Goal: Navigation & Orientation: Find specific page/section

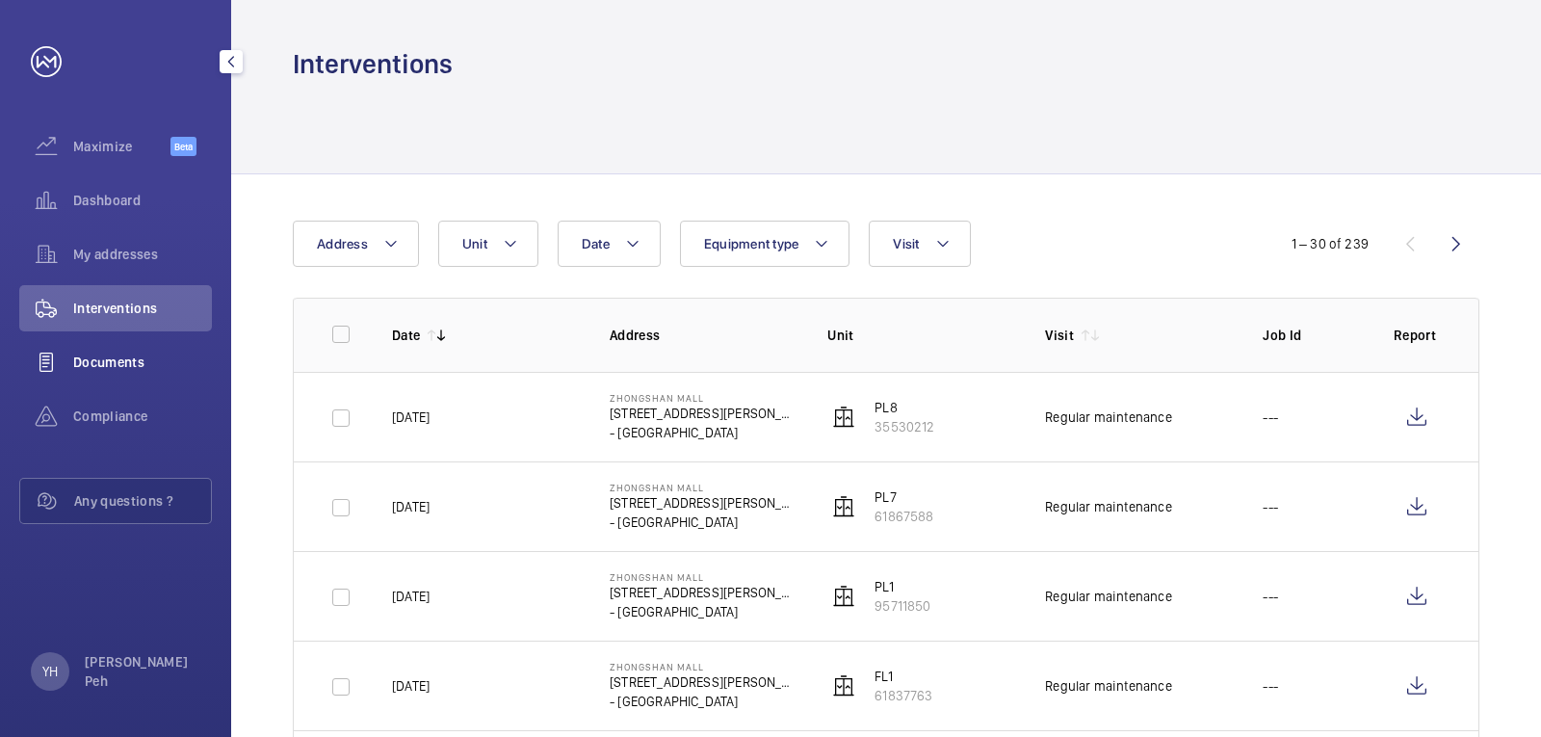
click at [122, 346] on div "Documents" at bounding box center [115, 362] width 193 height 46
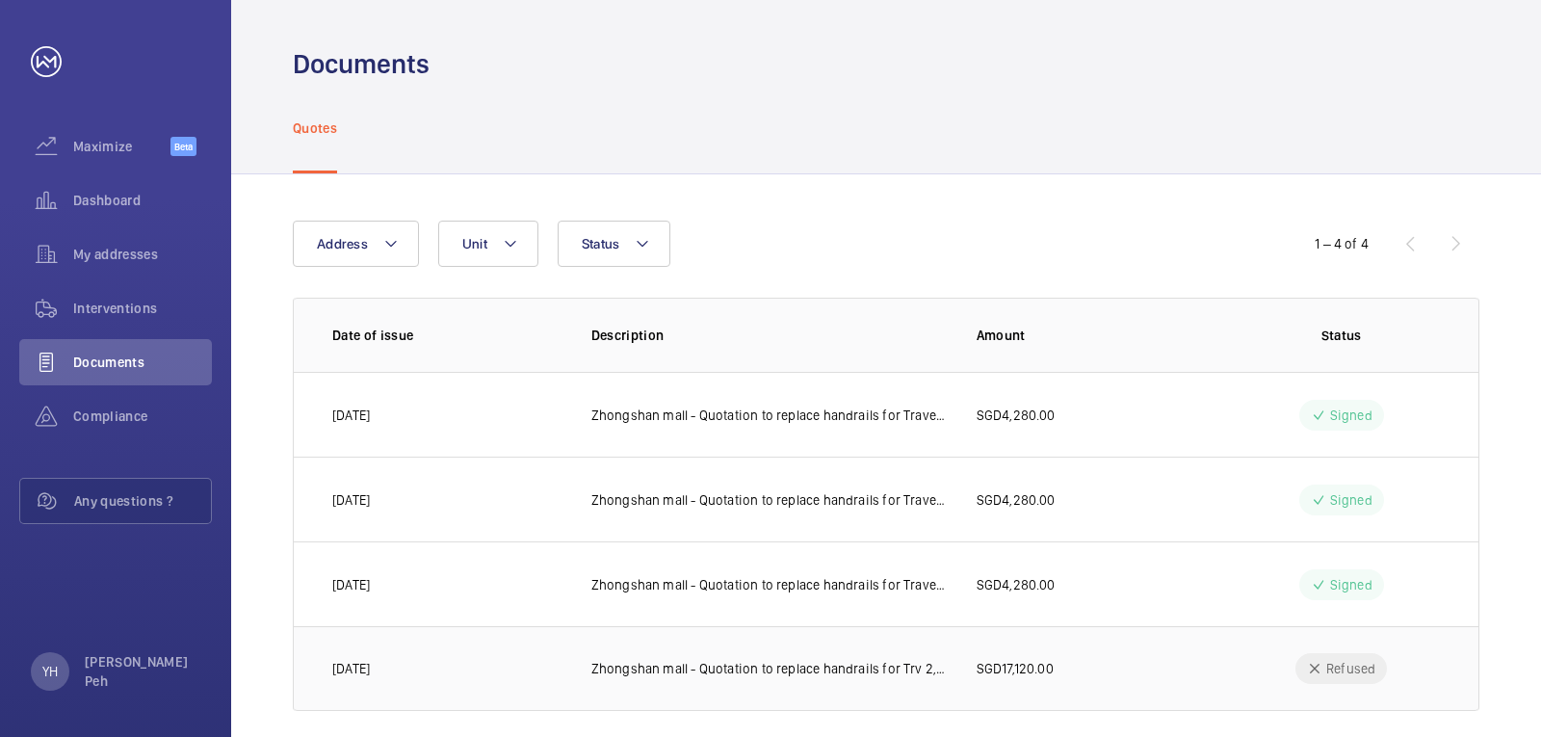
click at [829, 673] on p "Zhongshan mall - Quotation to replace handrails for Trv 2, 5, 6 & 8" at bounding box center [768, 668] width 354 height 19
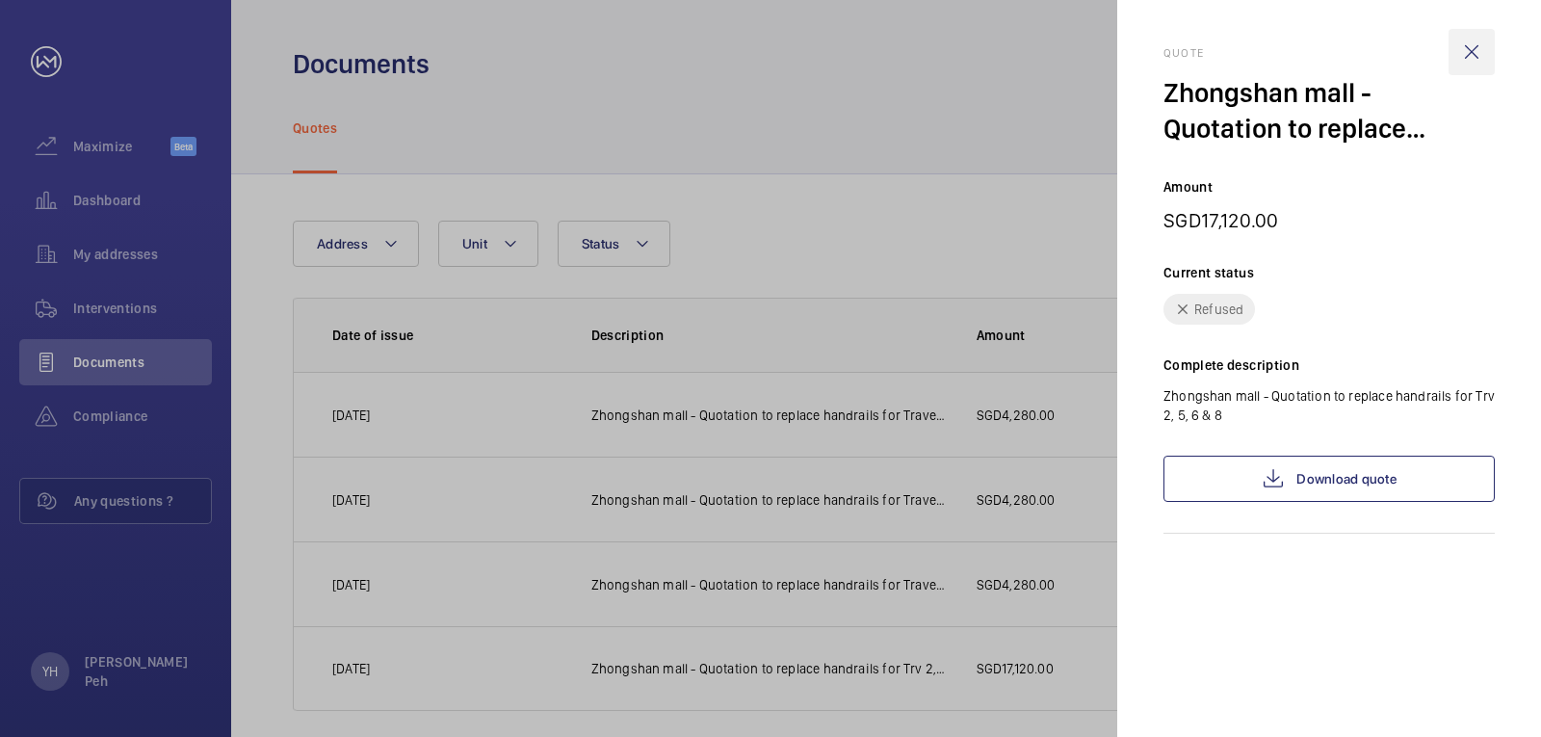
click at [1478, 47] on wm-front-icon-button at bounding box center [1471, 52] width 46 height 46
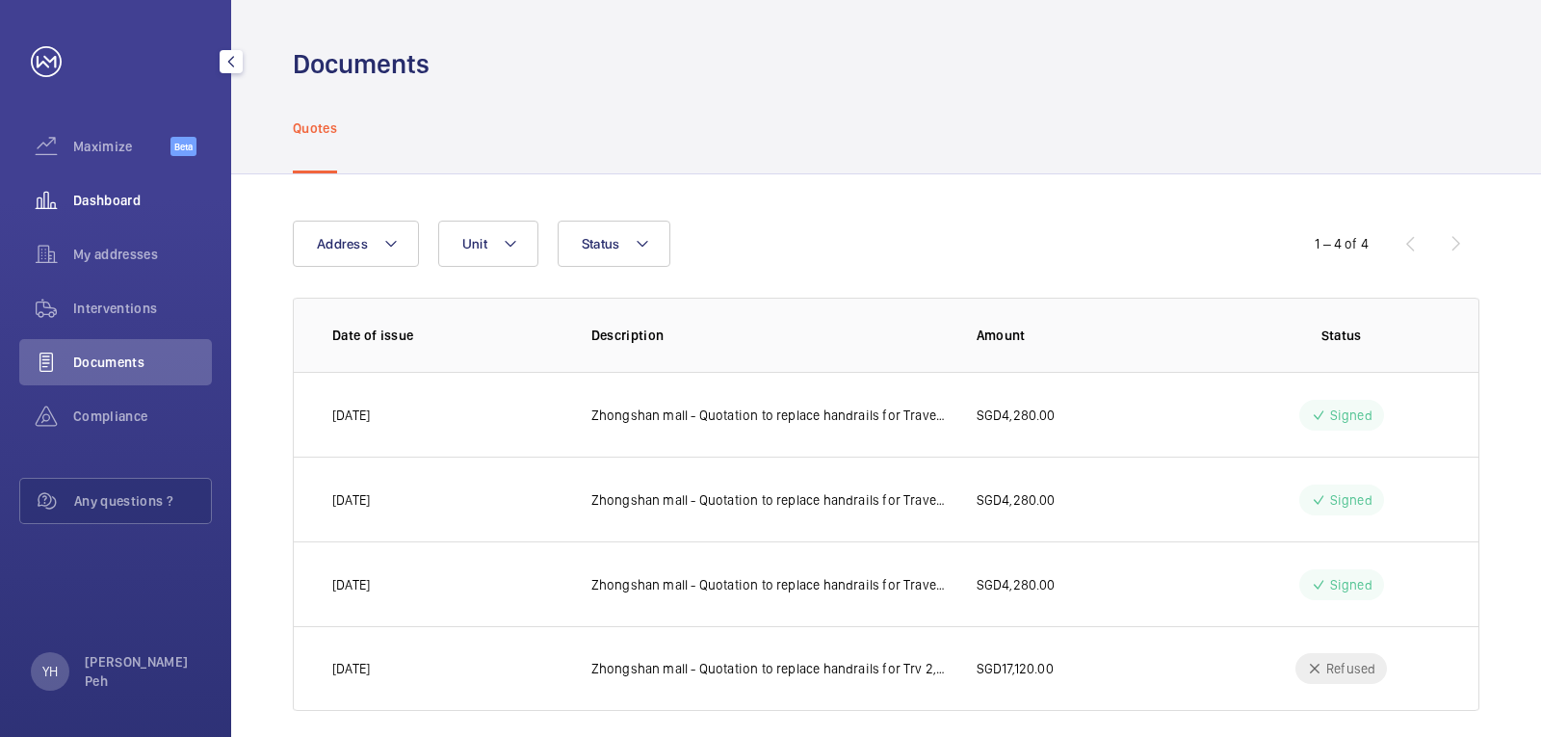
click at [114, 195] on span "Dashboard" at bounding box center [142, 200] width 139 height 19
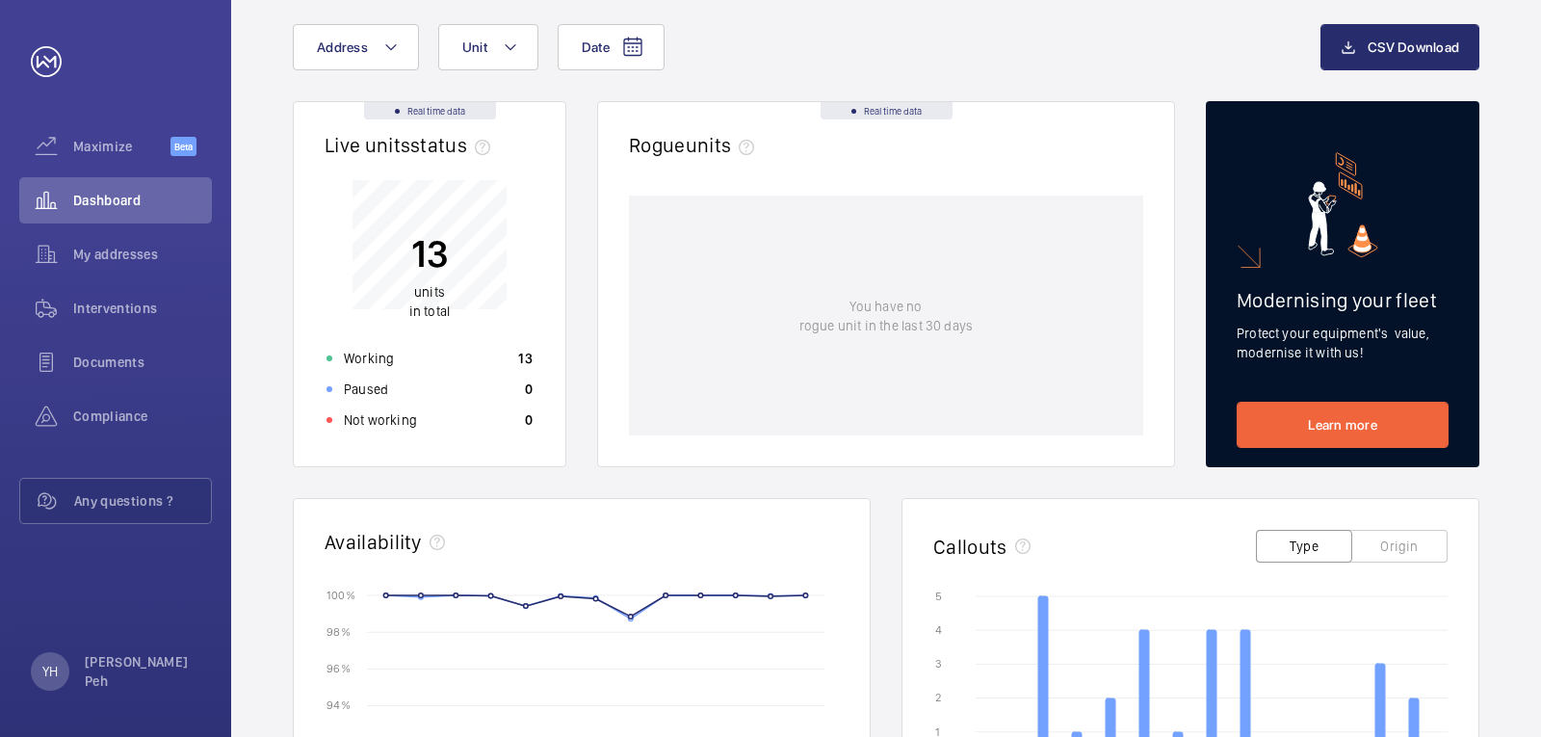
scroll to position [289, 0]
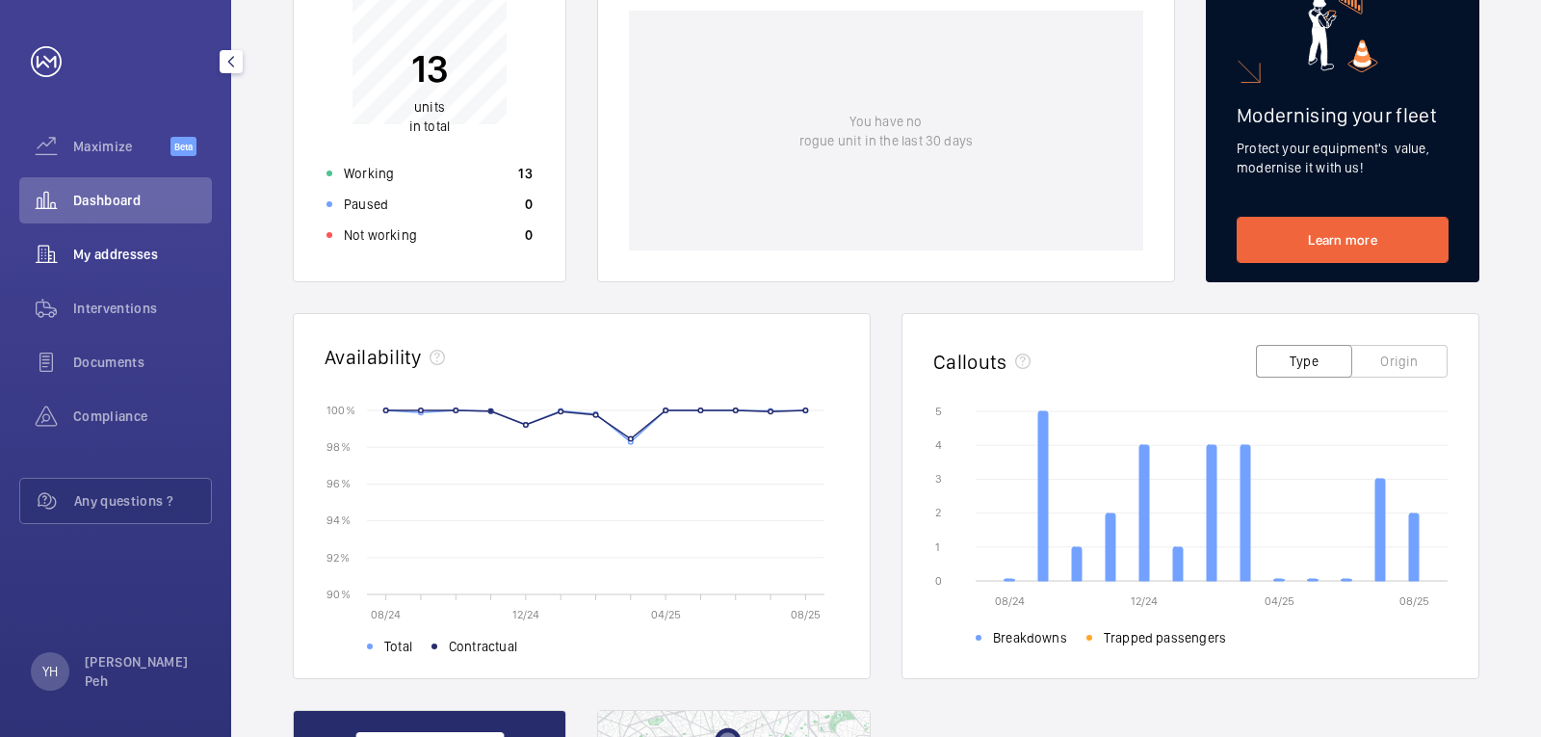
click at [125, 250] on span "My addresses" at bounding box center [142, 254] width 139 height 19
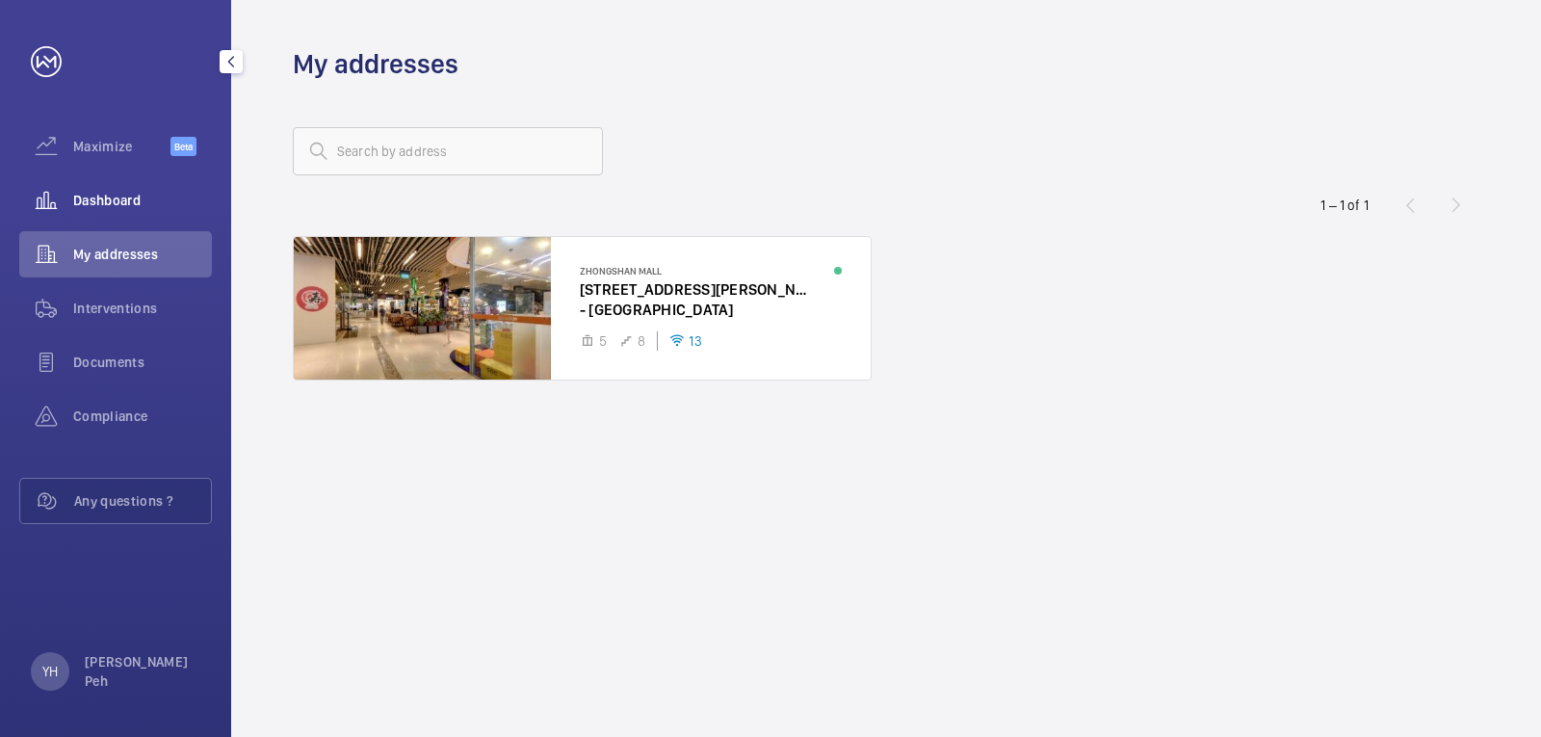
click at [128, 214] on div "Dashboard" at bounding box center [115, 200] width 193 height 46
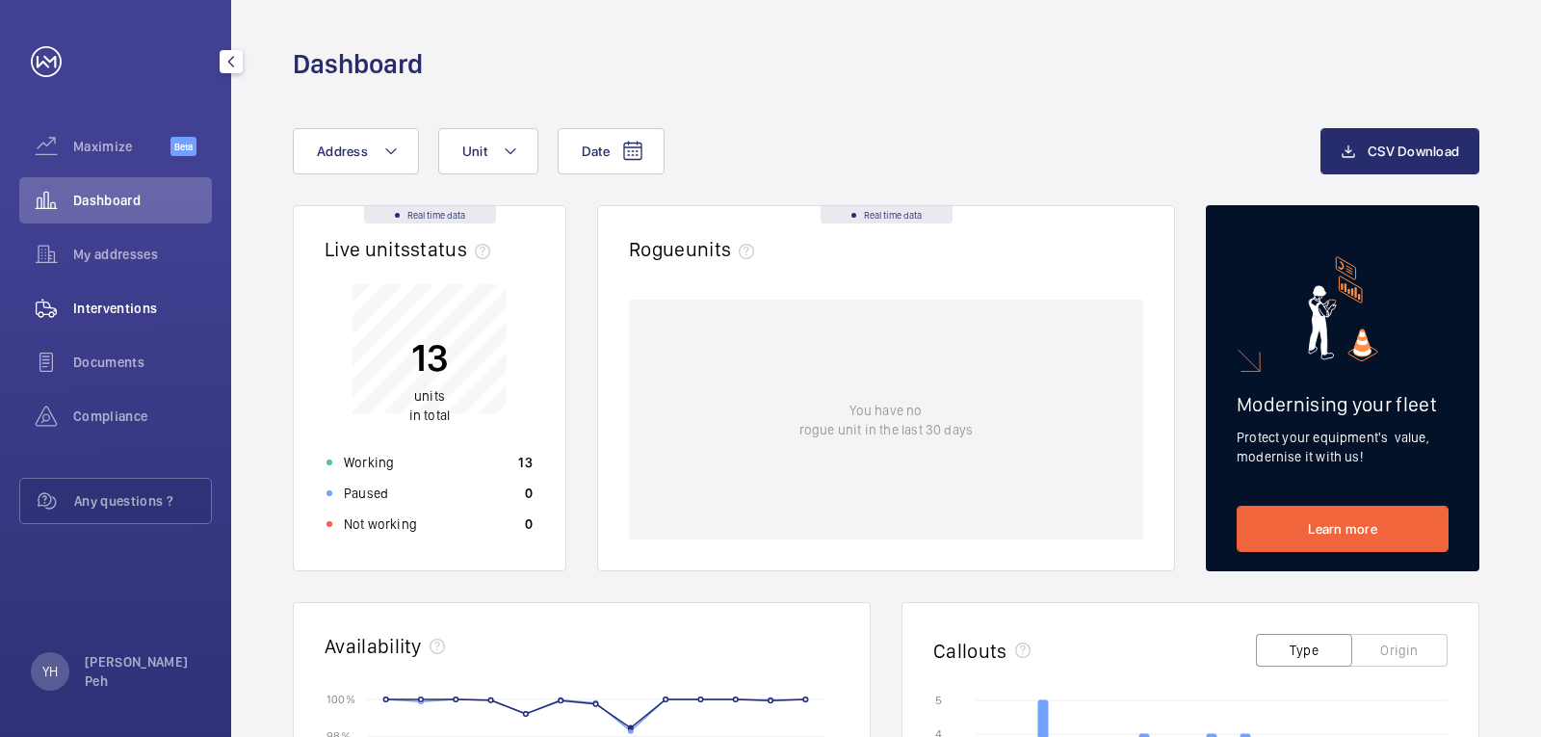
click at [142, 314] on span "Interventions" at bounding box center [142, 308] width 139 height 19
